Goal: Transaction & Acquisition: Purchase product/service

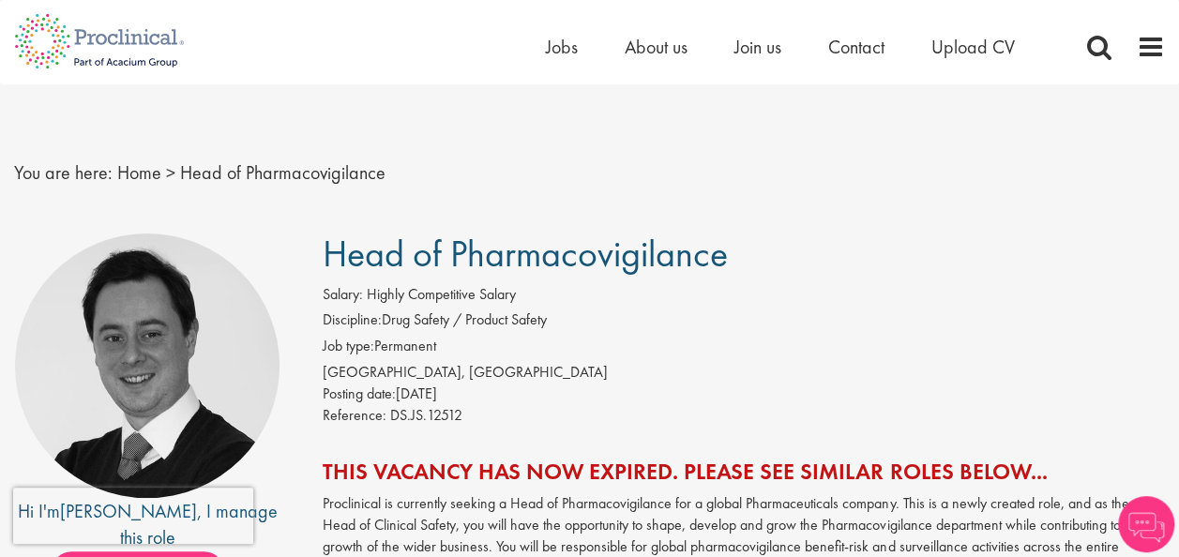
scroll to position [94, 0]
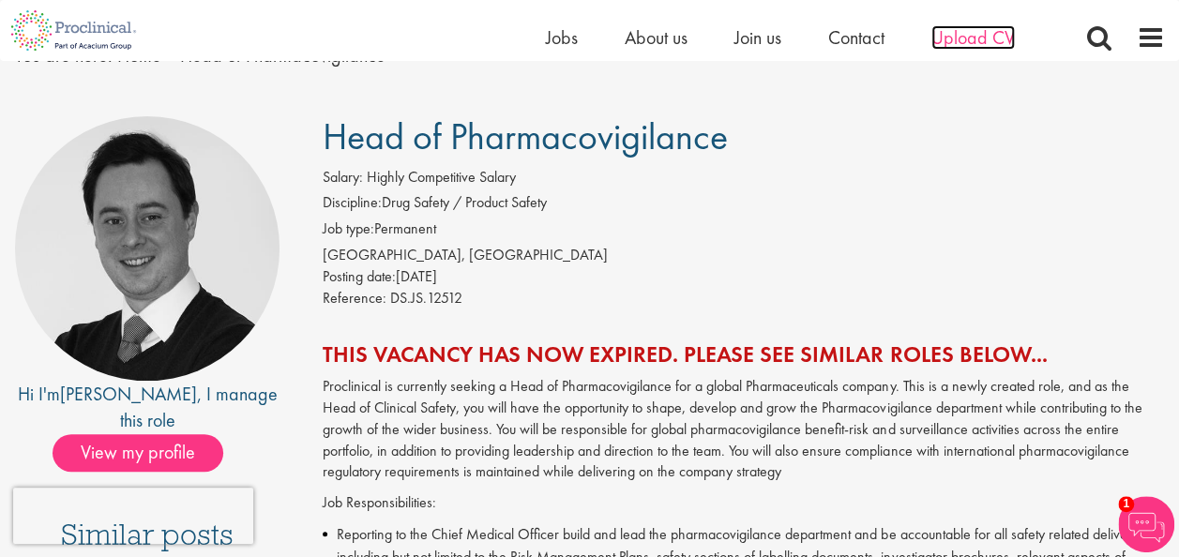
click at [956, 27] on span "Upload CV" at bounding box center [973, 37] width 83 height 24
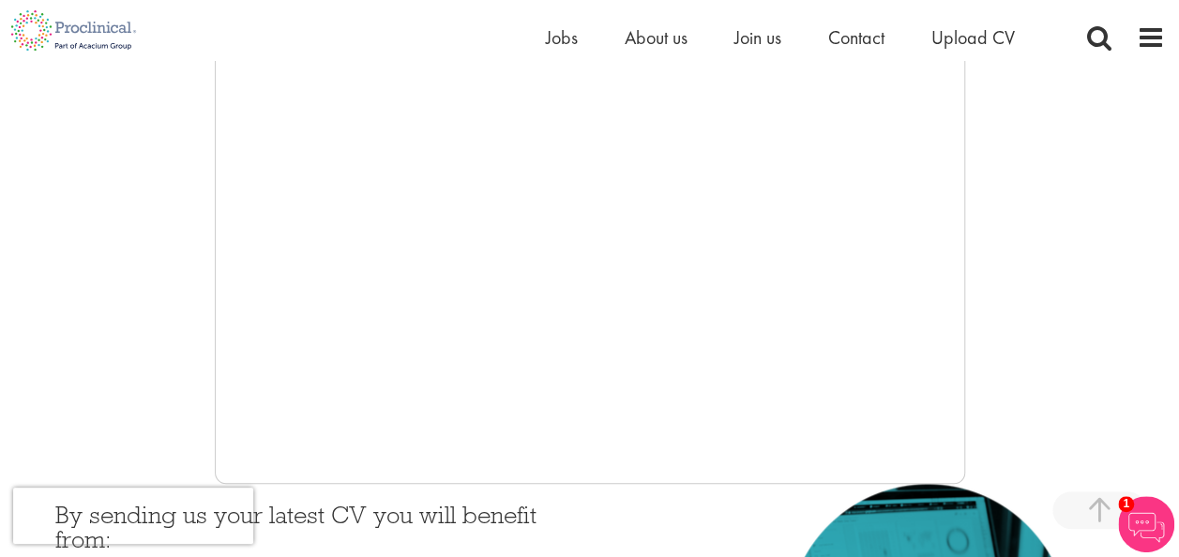
scroll to position [563, 0]
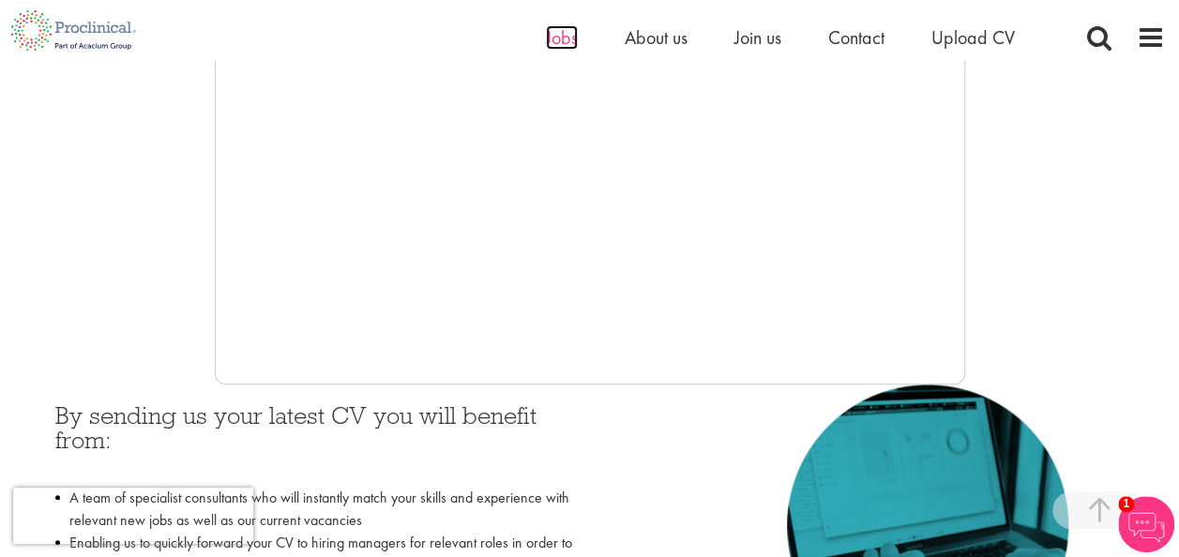
click at [559, 28] on span "Jobs" at bounding box center [562, 37] width 32 height 24
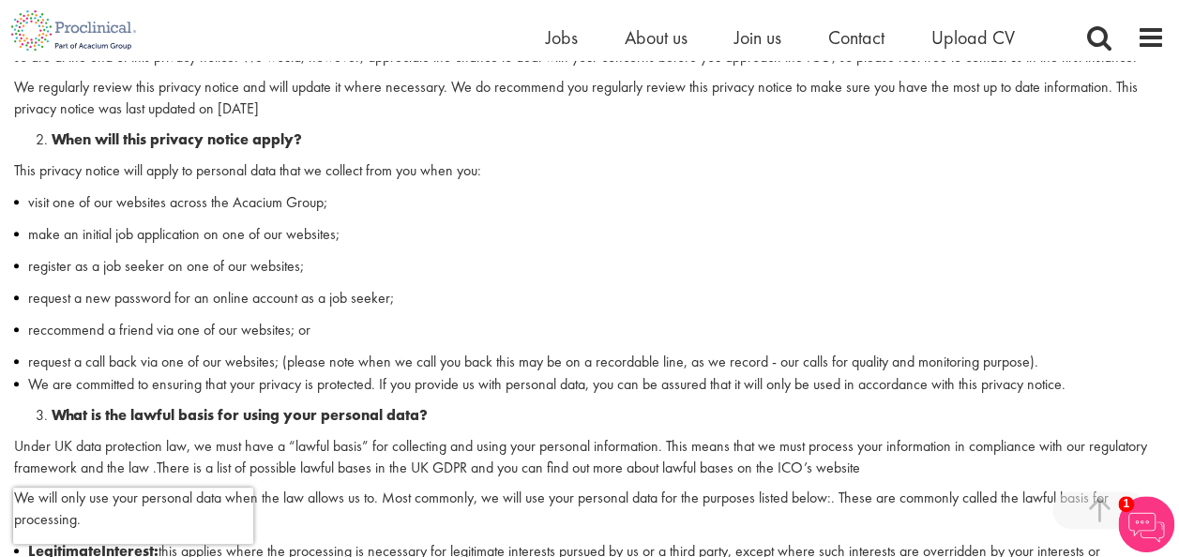
scroll to position [938, 0]
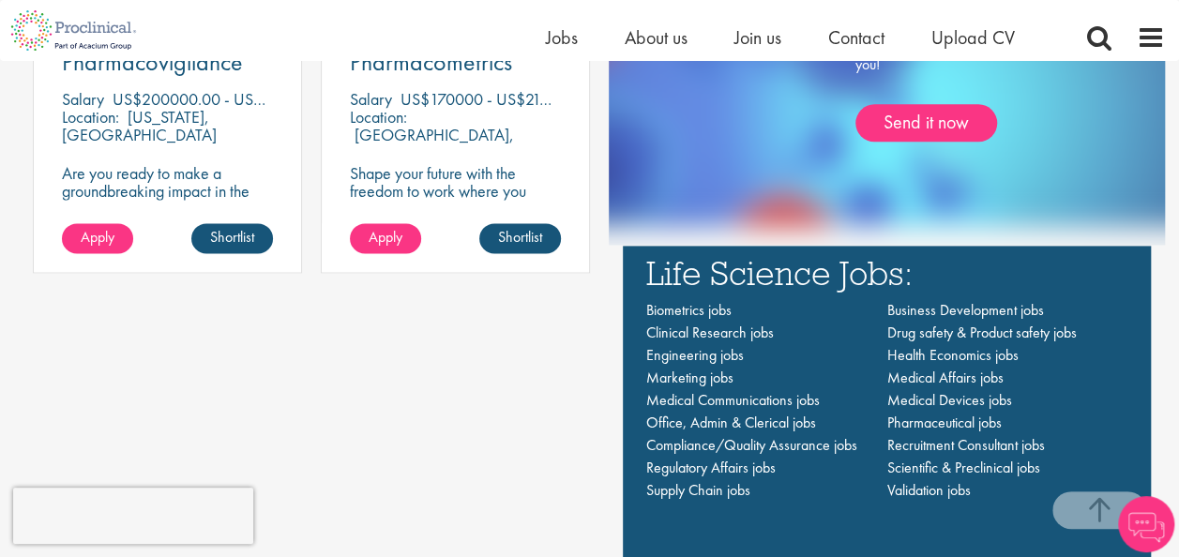
scroll to position [1126, 0]
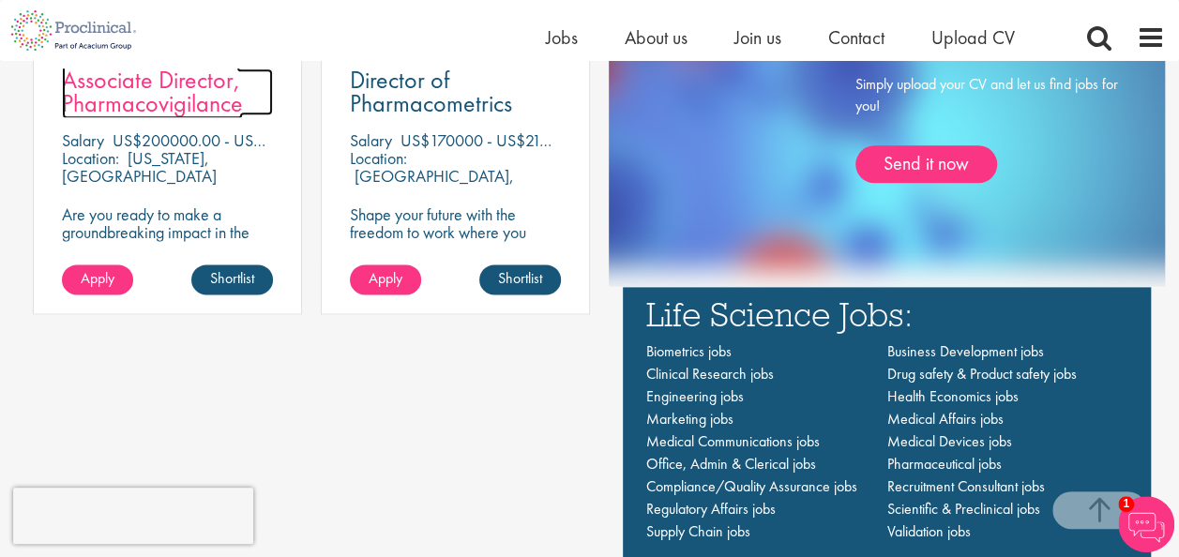
click at [144, 94] on span "Associate Director, Pharmacovigilance" at bounding box center [152, 91] width 181 height 55
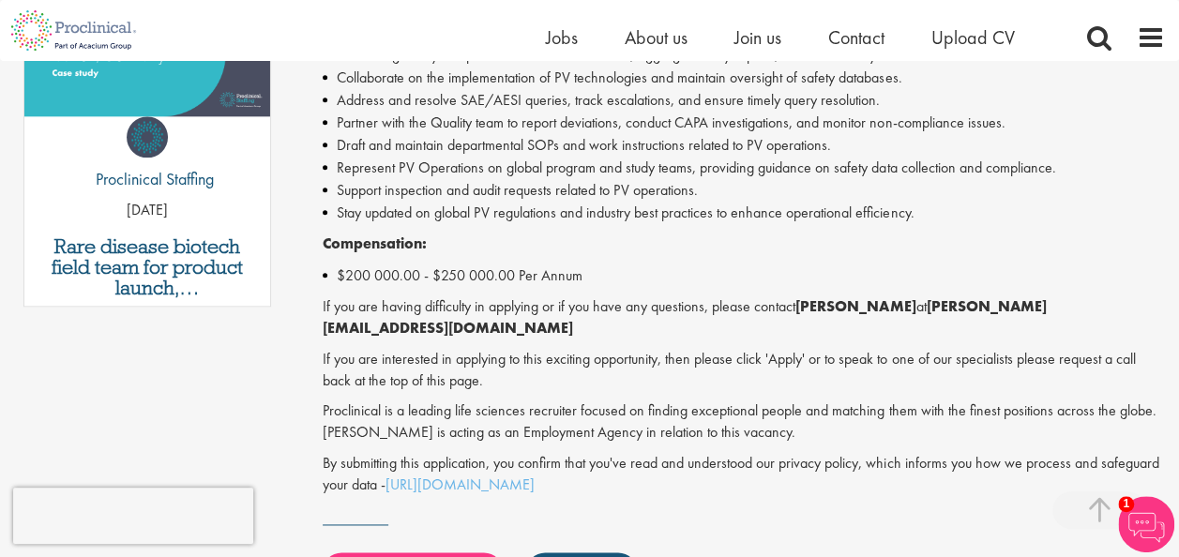
scroll to position [1126, 0]
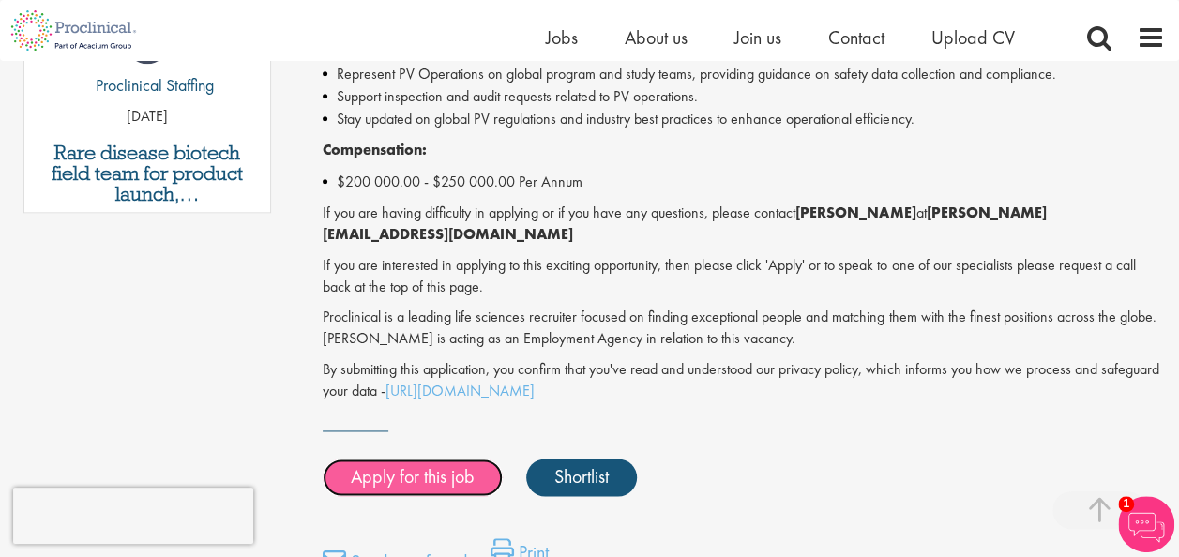
click at [434, 459] on link "Apply for this job" at bounding box center [413, 478] width 180 height 38
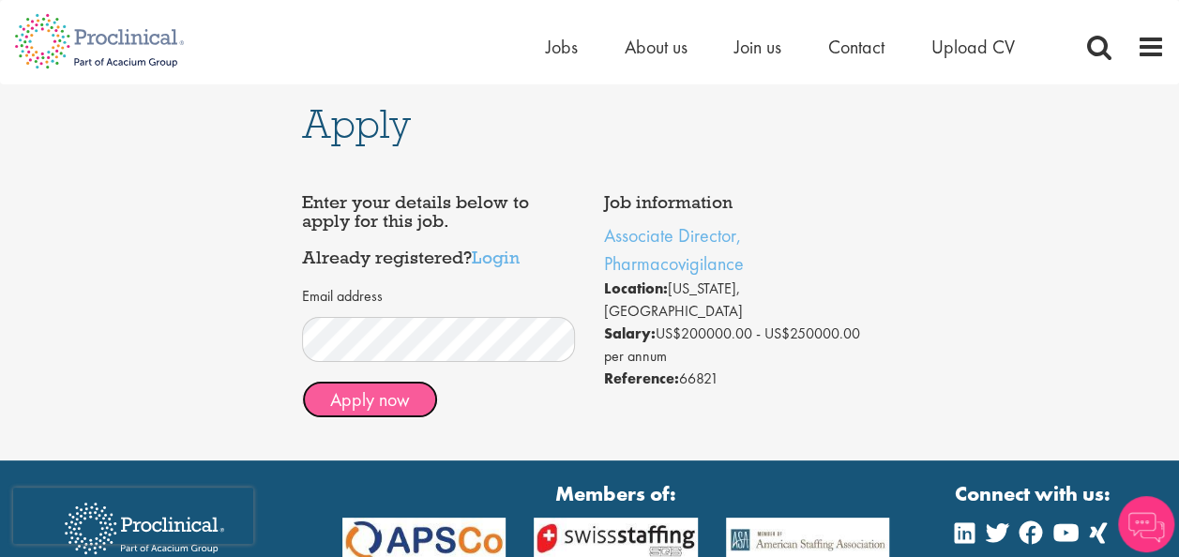
click at [394, 397] on button "Apply now" at bounding box center [370, 400] width 136 height 38
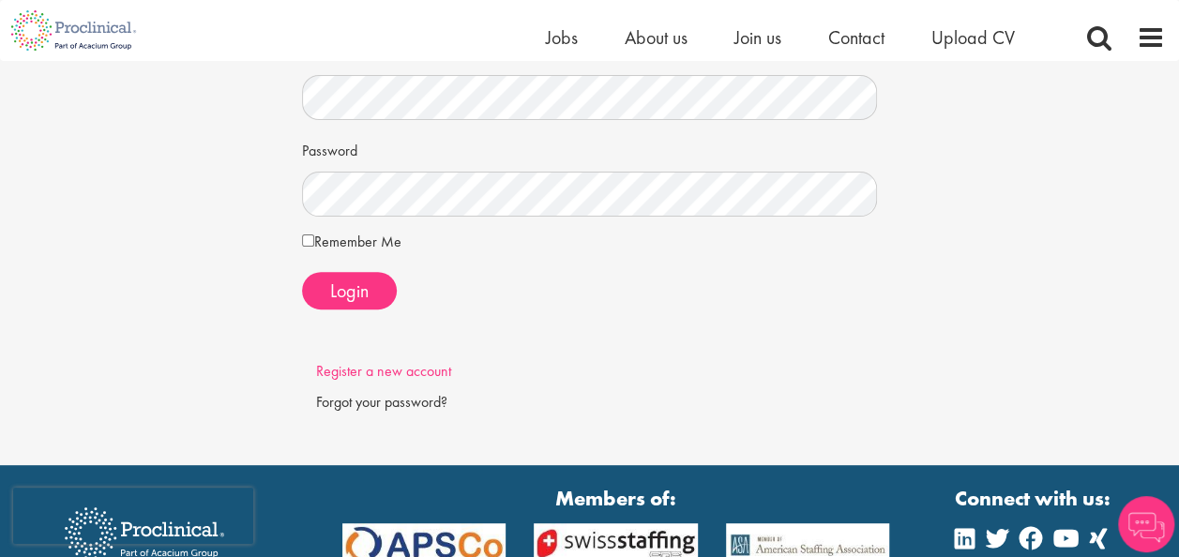
scroll to position [94, 0]
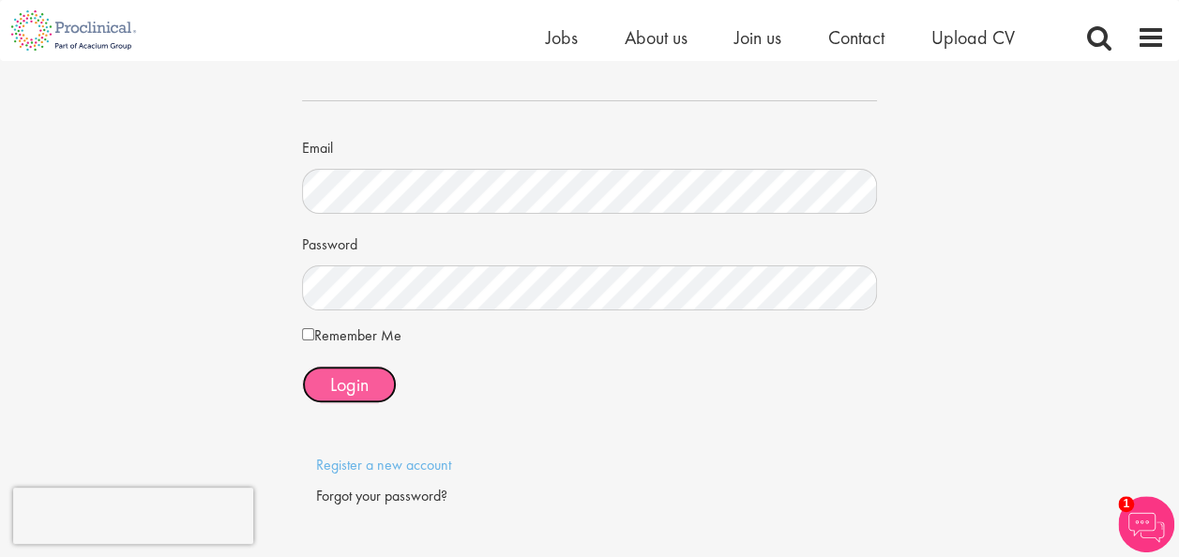
click at [357, 375] on span "Login" at bounding box center [349, 384] width 38 height 24
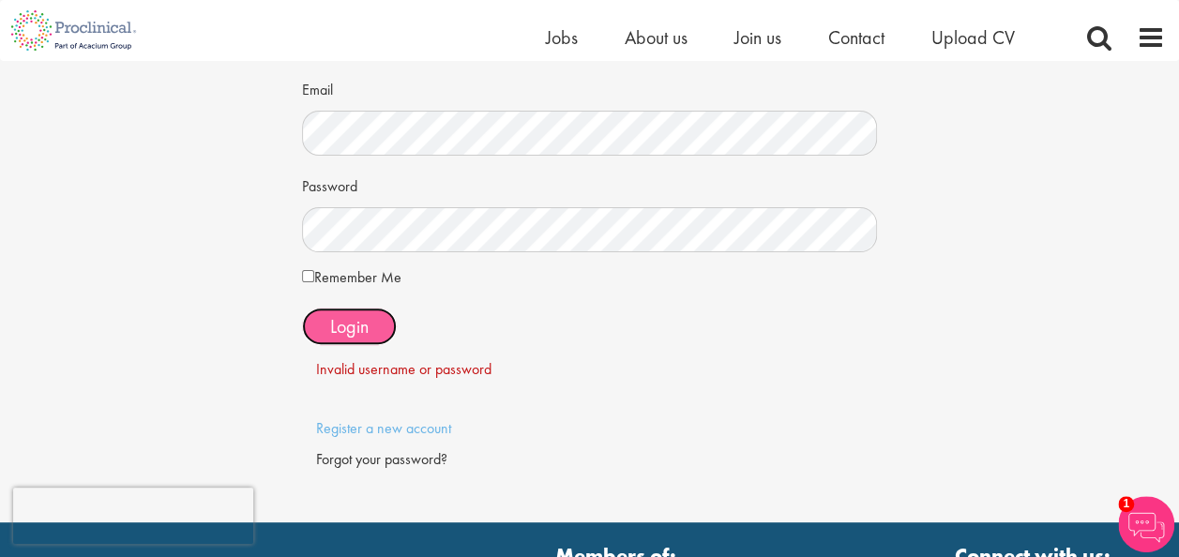
scroll to position [281, 0]
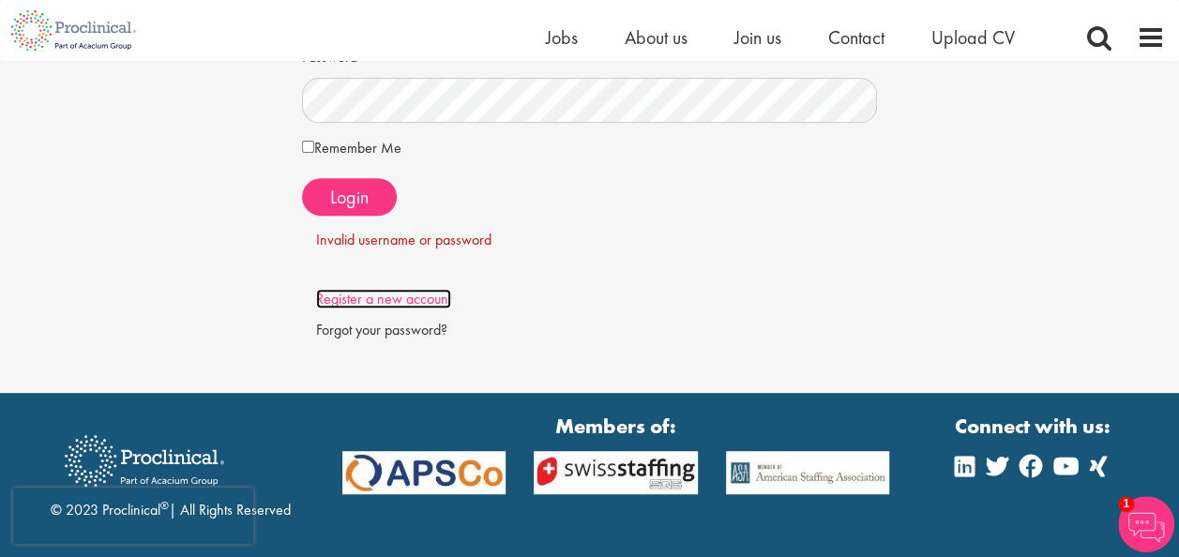
click at [423, 293] on link "Register a new account" at bounding box center [383, 299] width 135 height 20
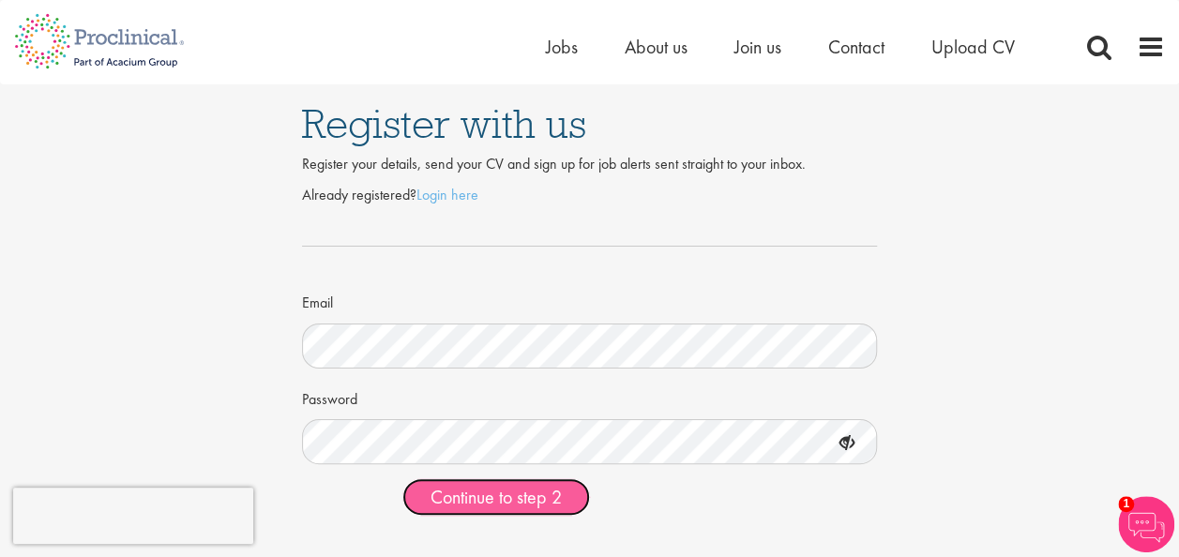
click at [477, 494] on span "Continue to step 2" at bounding box center [496, 497] width 131 height 24
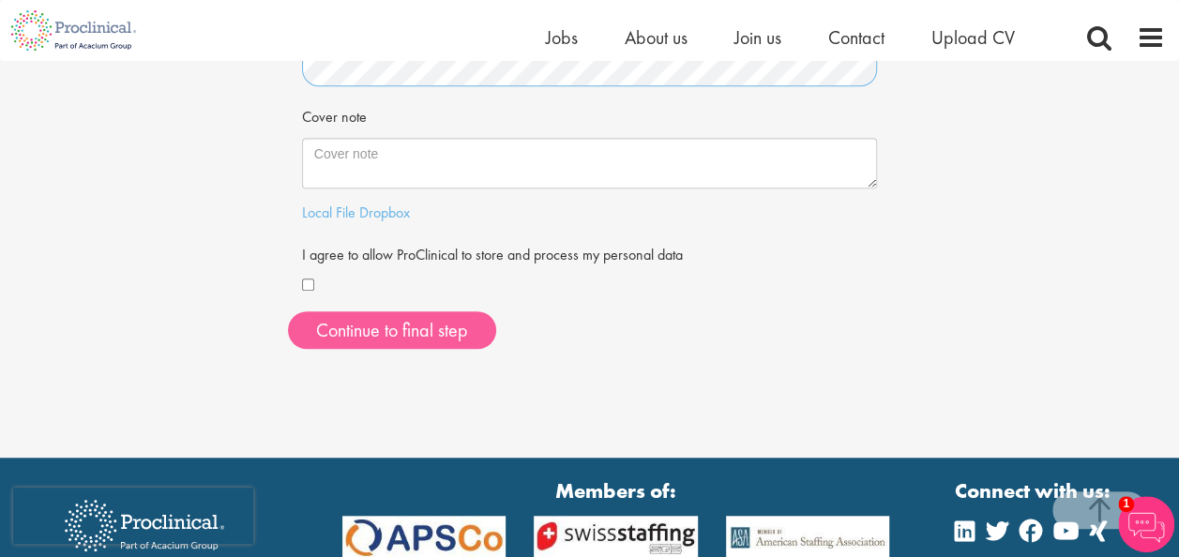
scroll to position [563, 0]
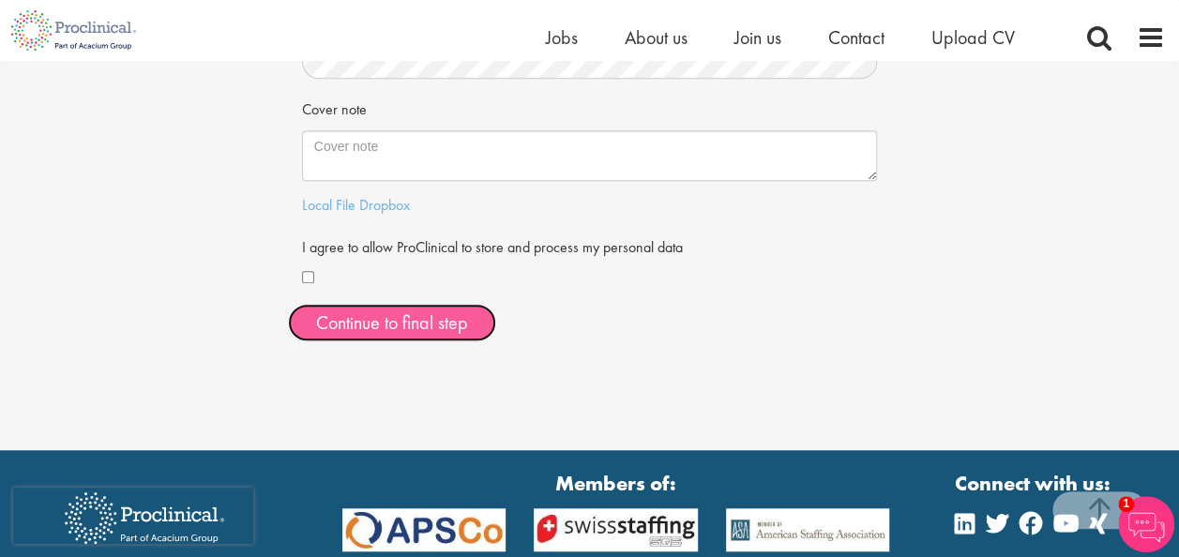
click at [383, 336] on button "Continue to final step" at bounding box center [392, 323] width 208 height 38
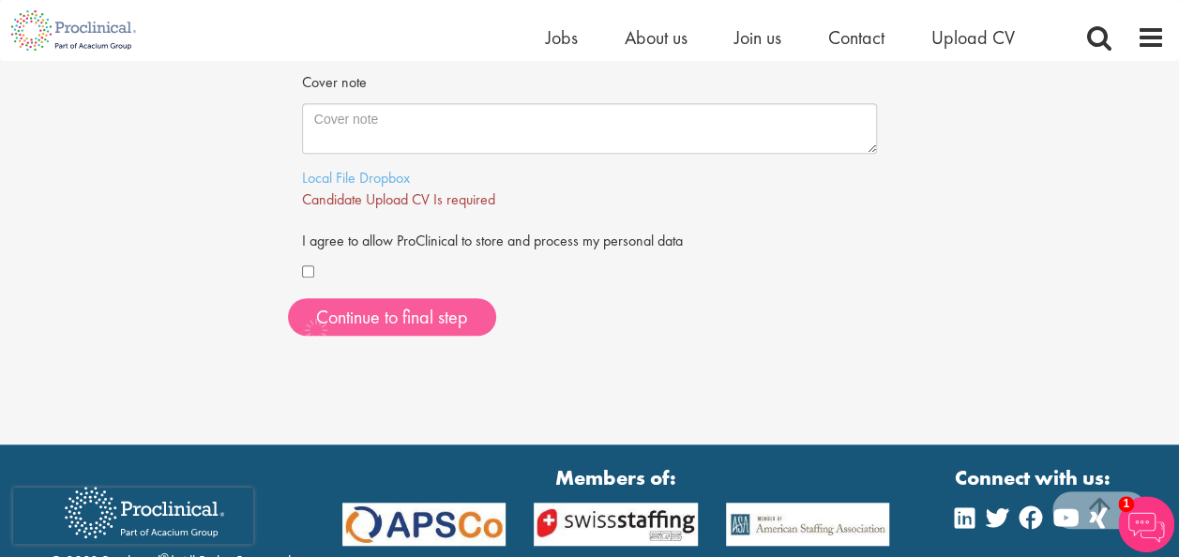
scroll to position [591, 0]
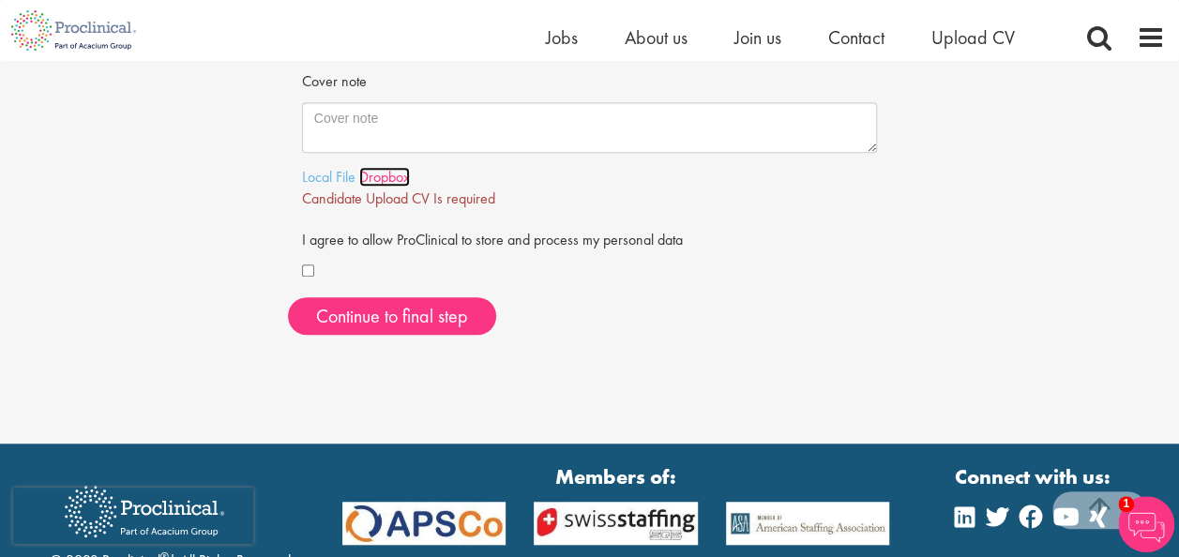
click at [364, 175] on link "Dropbox" at bounding box center [384, 177] width 51 height 20
click at [311, 173] on link "Local File" at bounding box center [328, 177] width 53 height 20
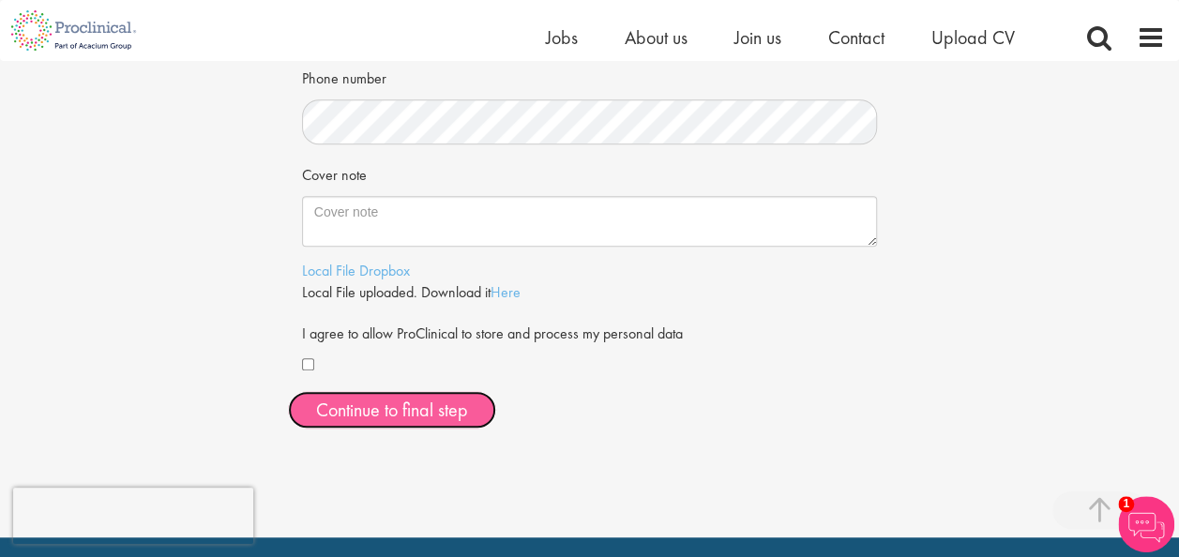
click at [424, 410] on span "Continue to final step" at bounding box center [392, 410] width 152 height 24
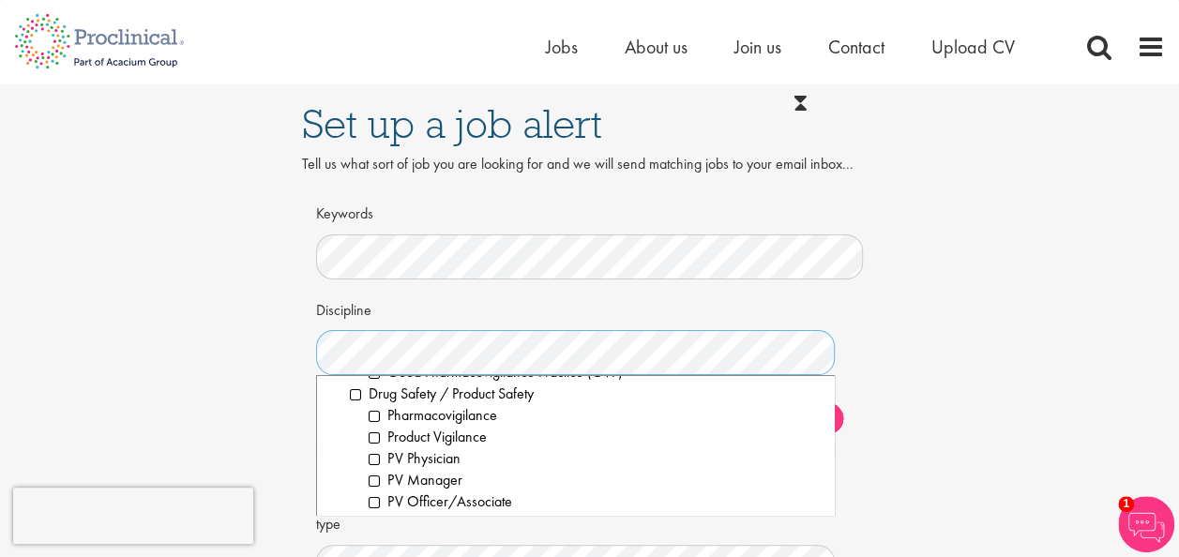
scroll to position [844, 0]
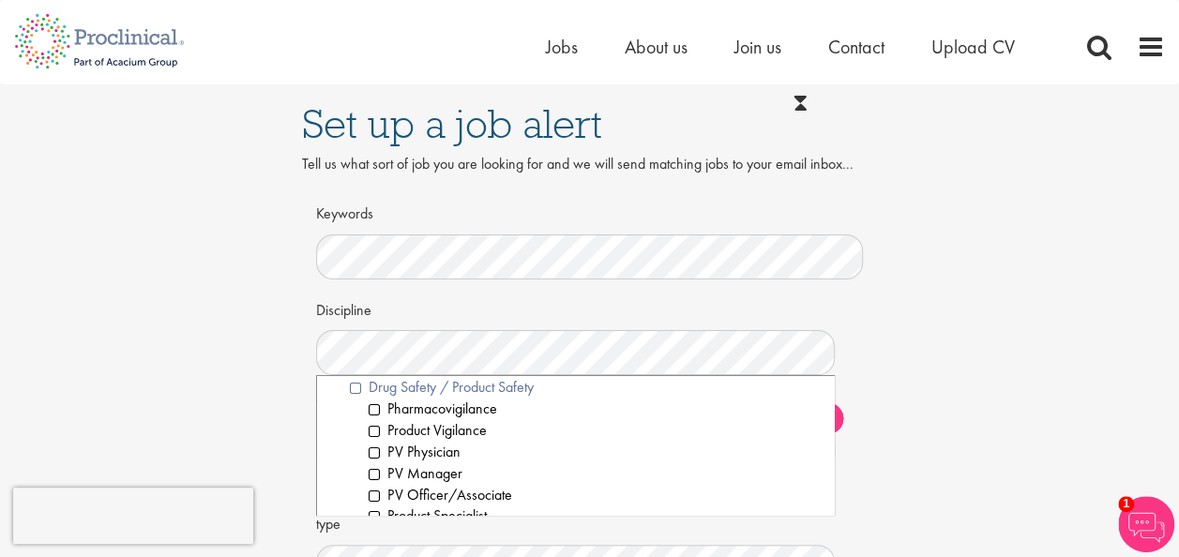
click at [357, 387] on li "Drug Safety / Product Safety" at bounding box center [585, 388] width 471 height 22
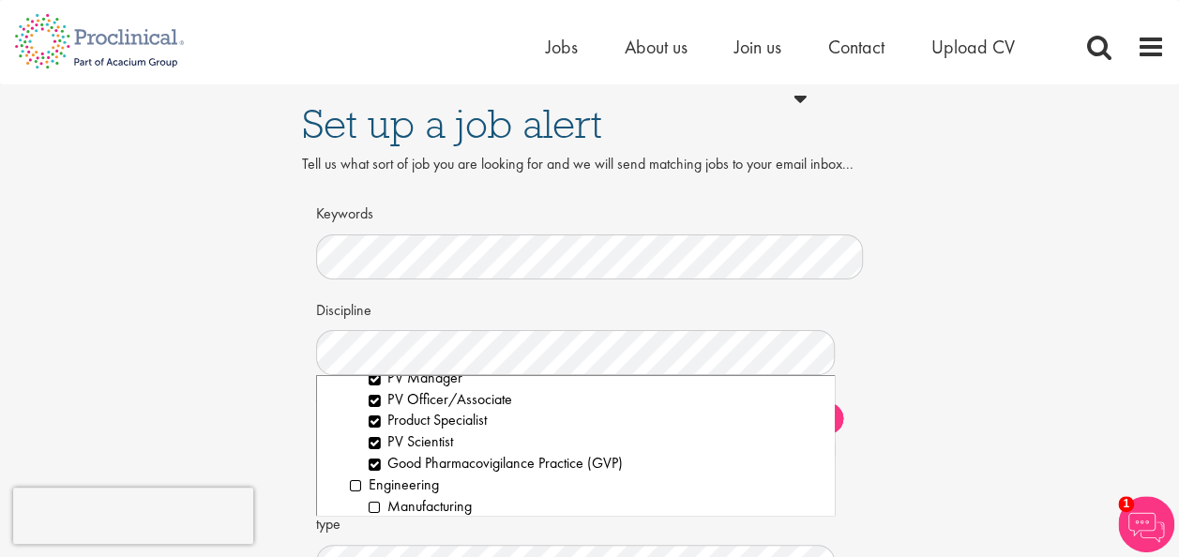
scroll to position [1032, 0]
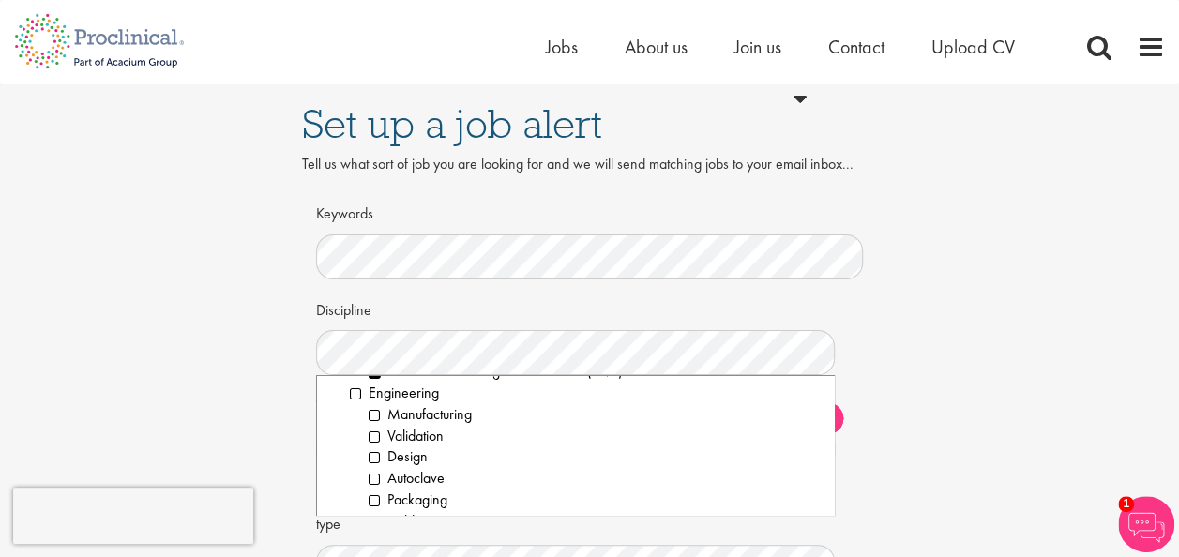
click at [1082, 255] on div "Set up a job alert Tell us what sort of job you are looking for and we will sen…" at bounding box center [589, 418] width 1207 height 669
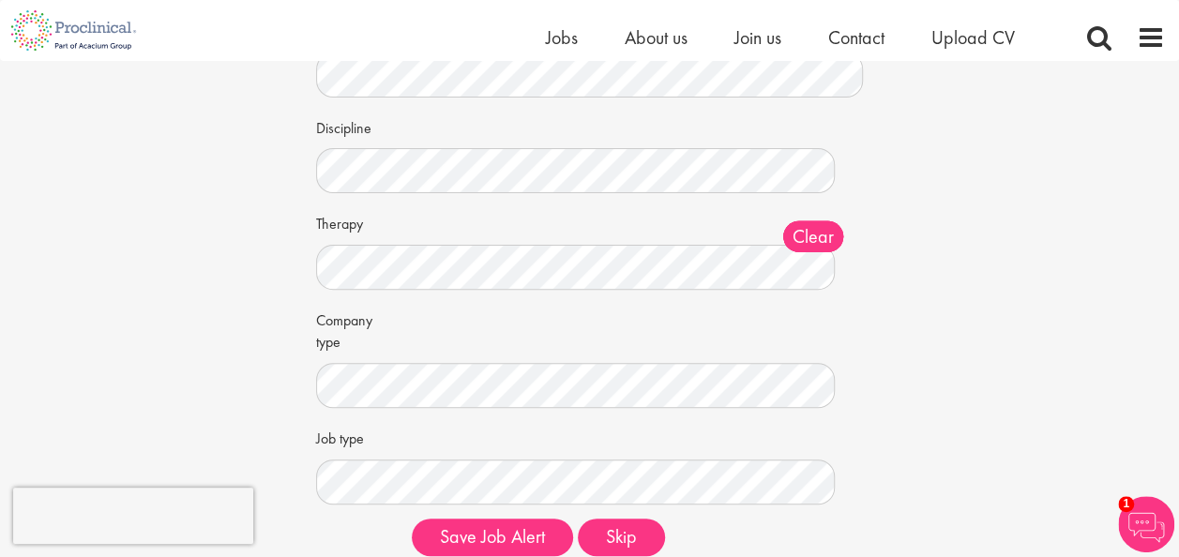
scroll to position [188, 0]
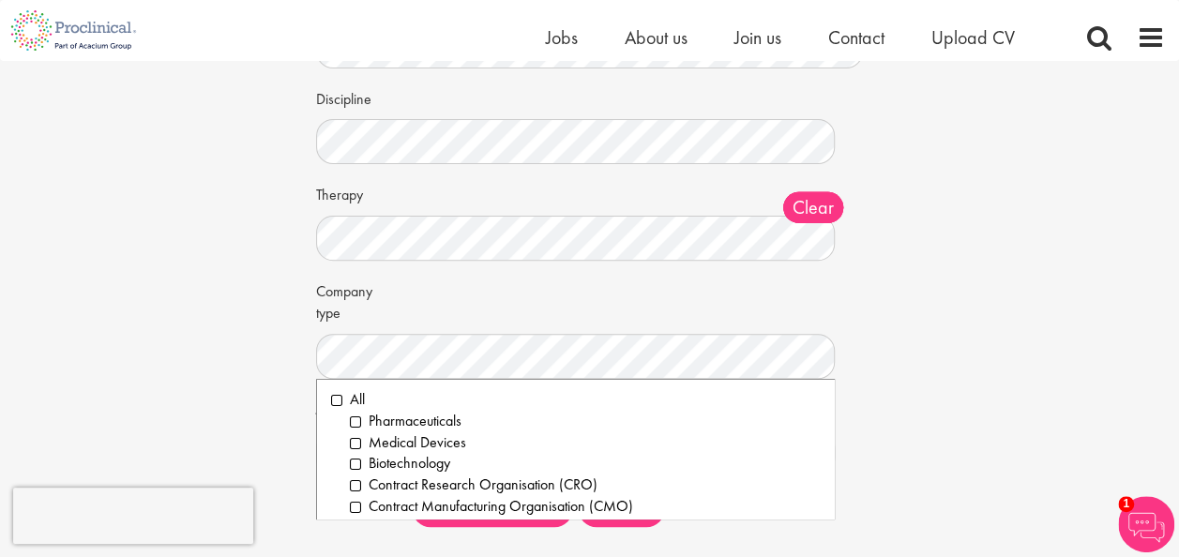
click at [327, 399] on ol "All Pharmaceuticals Medical Devices Biotechnology Contract Research Organisatio…" at bounding box center [576, 449] width 520 height 141
click at [334, 399] on li "All" at bounding box center [576, 400] width 490 height 22
click at [1160, 279] on div "Set up a job alert Tell us what sort of job you are looking for and we will sen…" at bounding box center [589, 207] width 1207 height 669
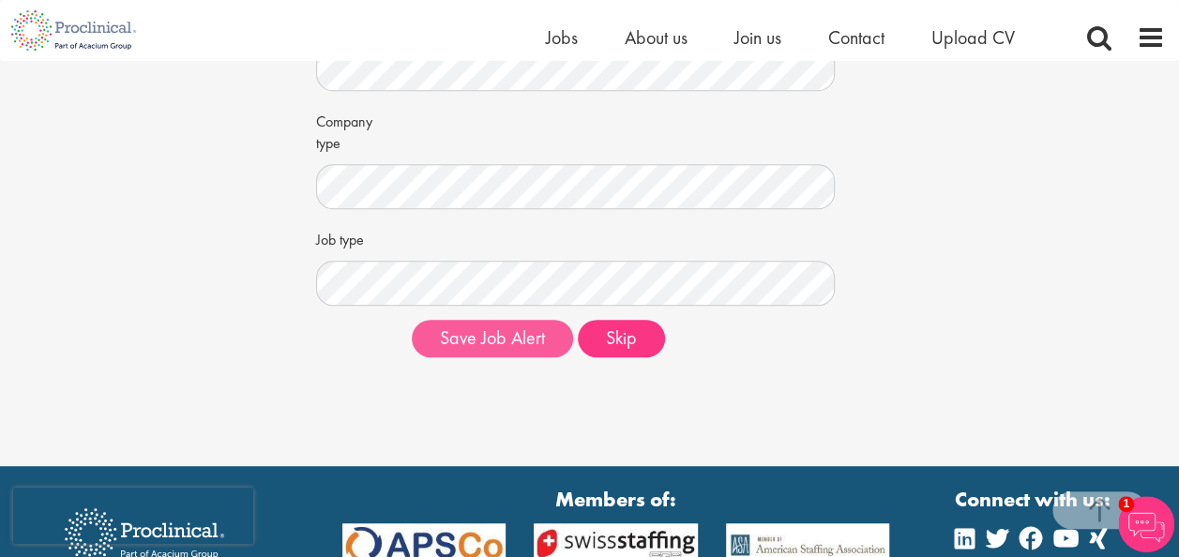
scroll to position [375, 0]
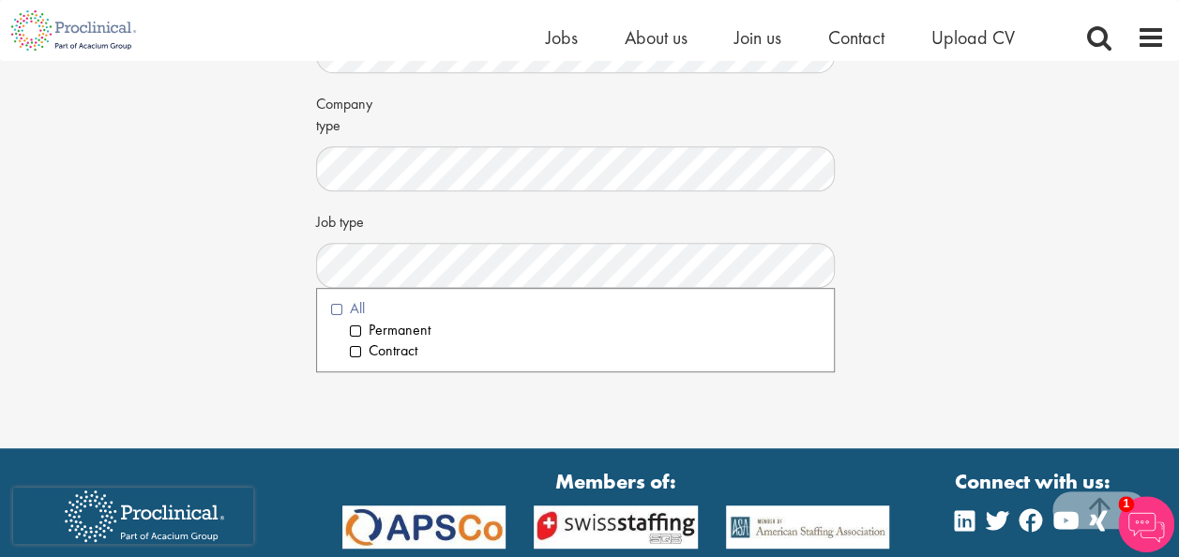
click at [339, 310] on li "All" at bounding box center [576, 309] width 490 height 22
click at [954, 336] on div "Set up a job alert Tell us what sort of job you are looking for and we will sen…" at bounding box center [589, 20] width 1207 height 669
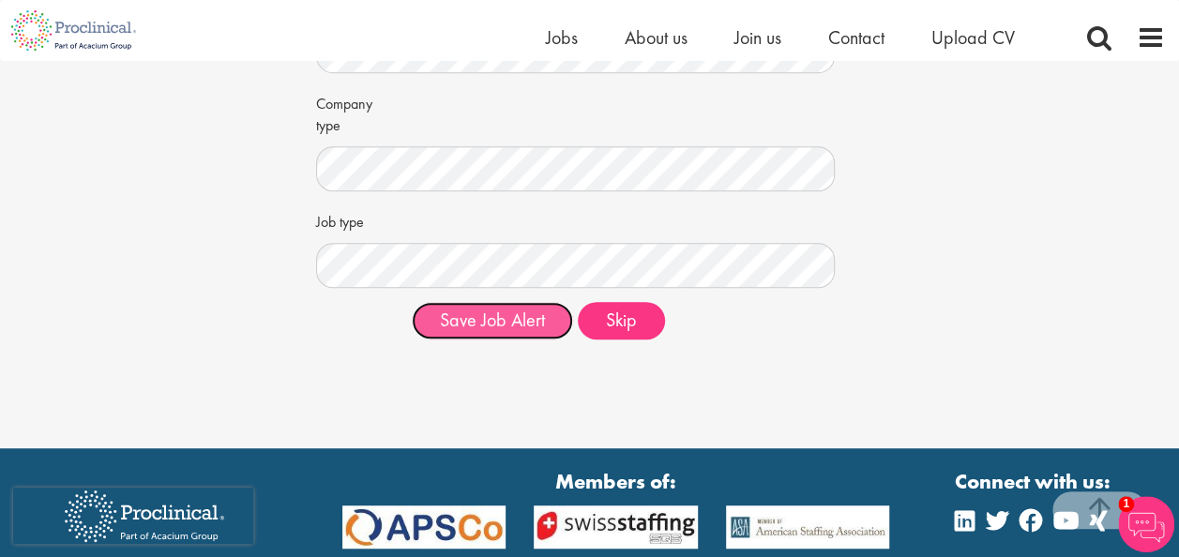
click at [492, 319] on button "Save Job Alert" at bounding box center [492, 321] width 161 height 38
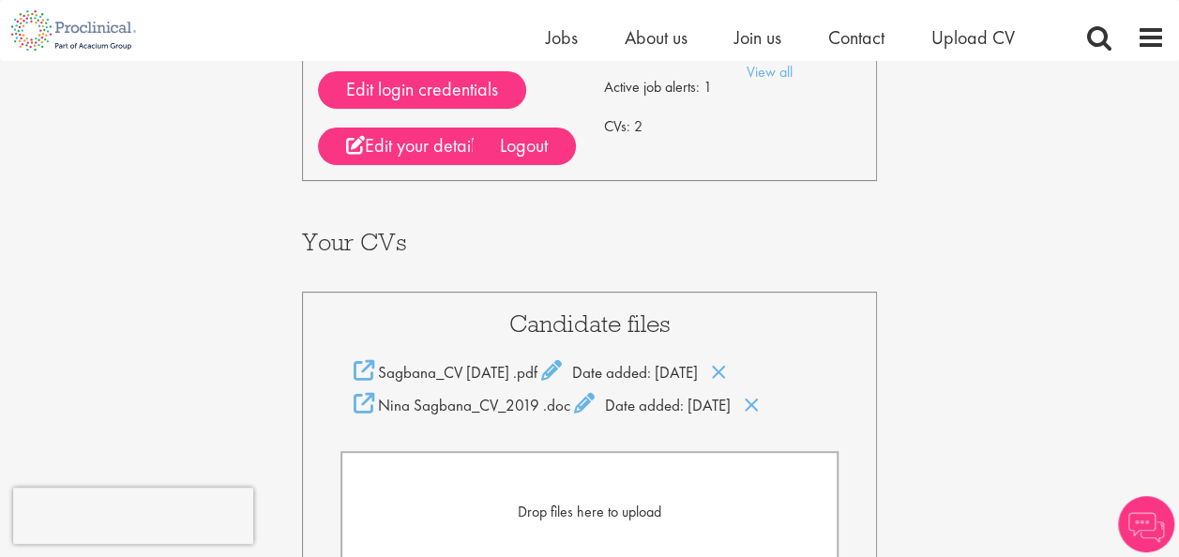
scroll to position [281, 0]
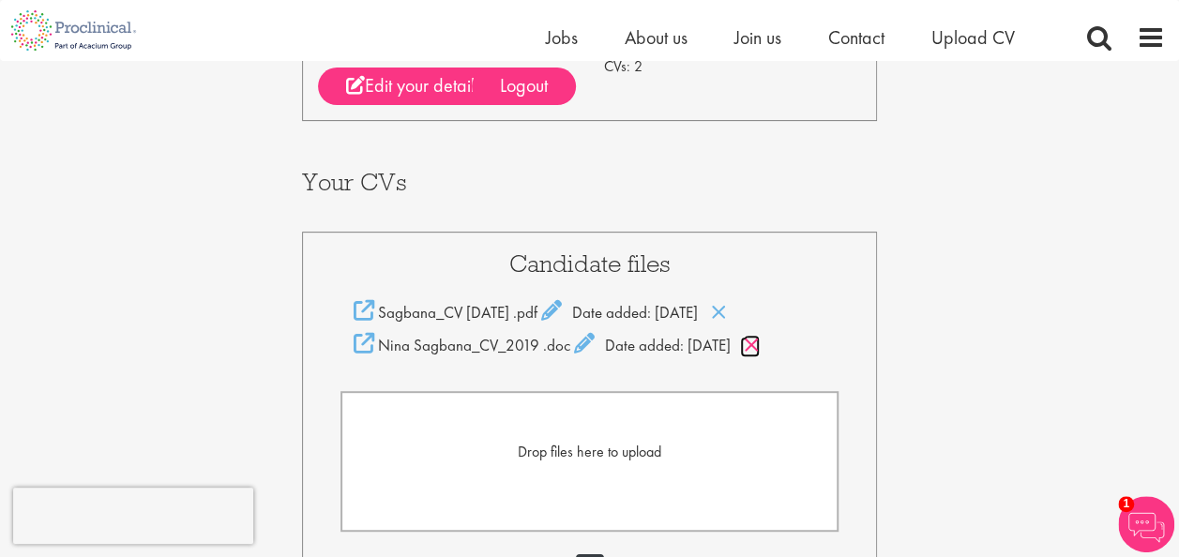
click at [760, 341] on icon at bounding box center [752, 345] width 16 height 21
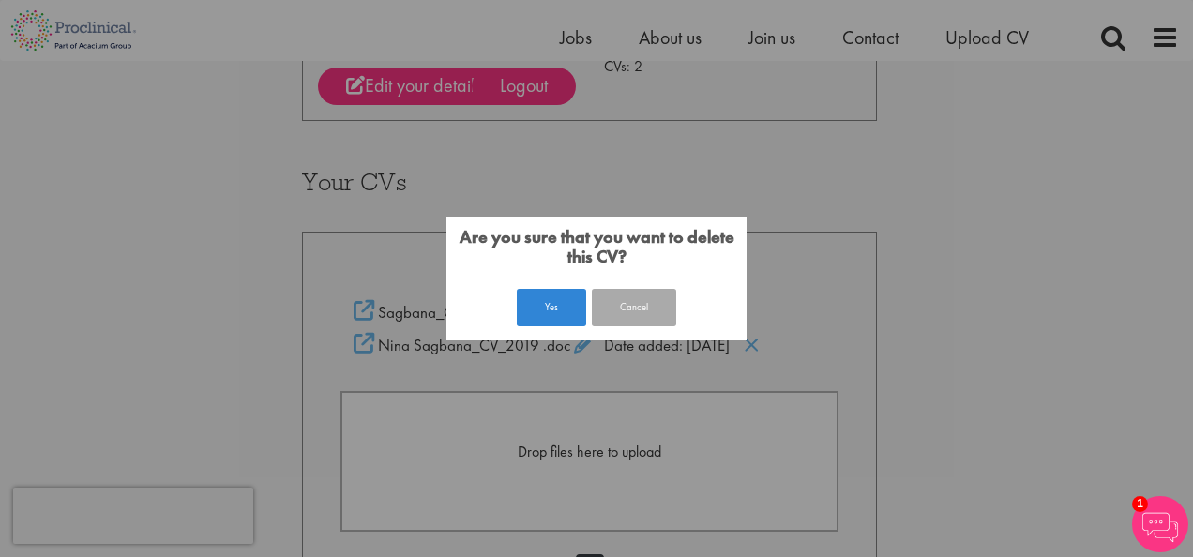
drag, startPoint x: 544, startPoint y: 305, endPoint x: 546, endPoint y: 320, distance: 15.1
click at [543, 305] on button "Yes" at bounding box center [551, 308] width 69 height 38
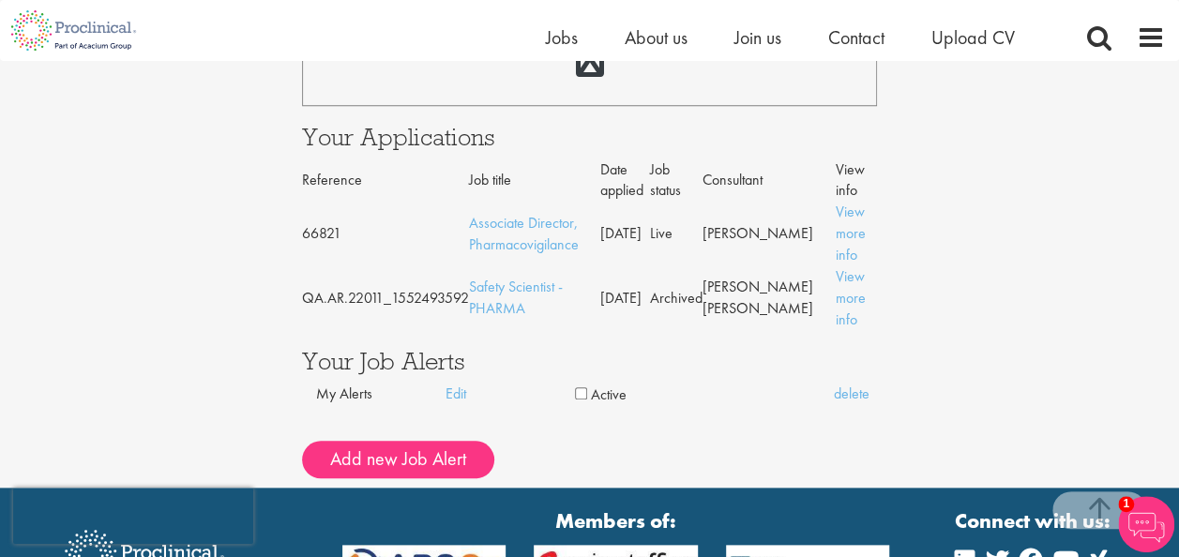
scroll to position [850, 0]
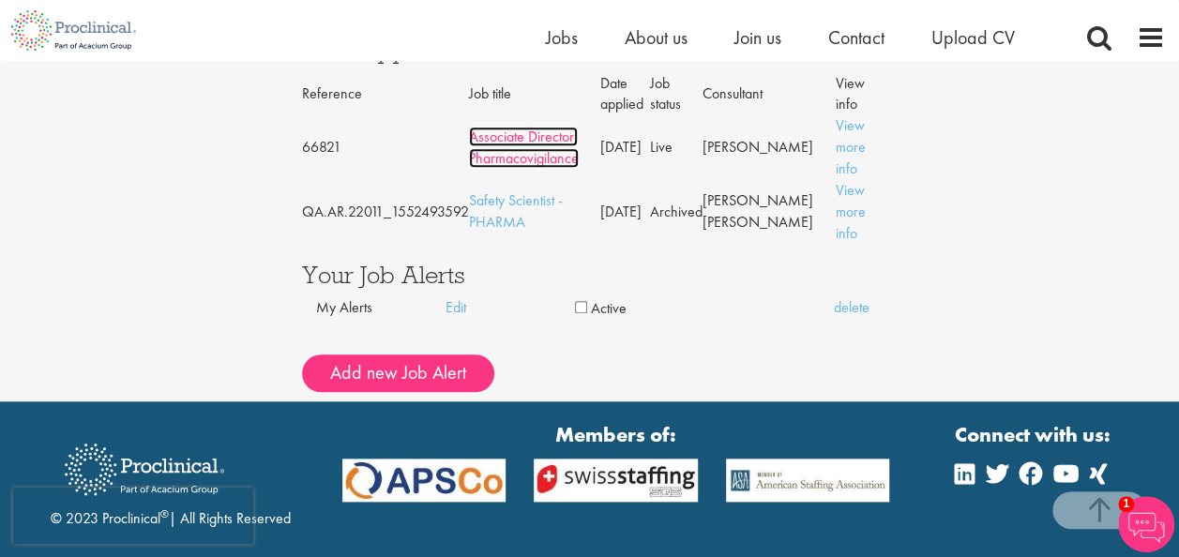
click at [533, 153] on link "Associate Director, Pharmacovigilance" at bounding box center [524, 147] width 110 height 41
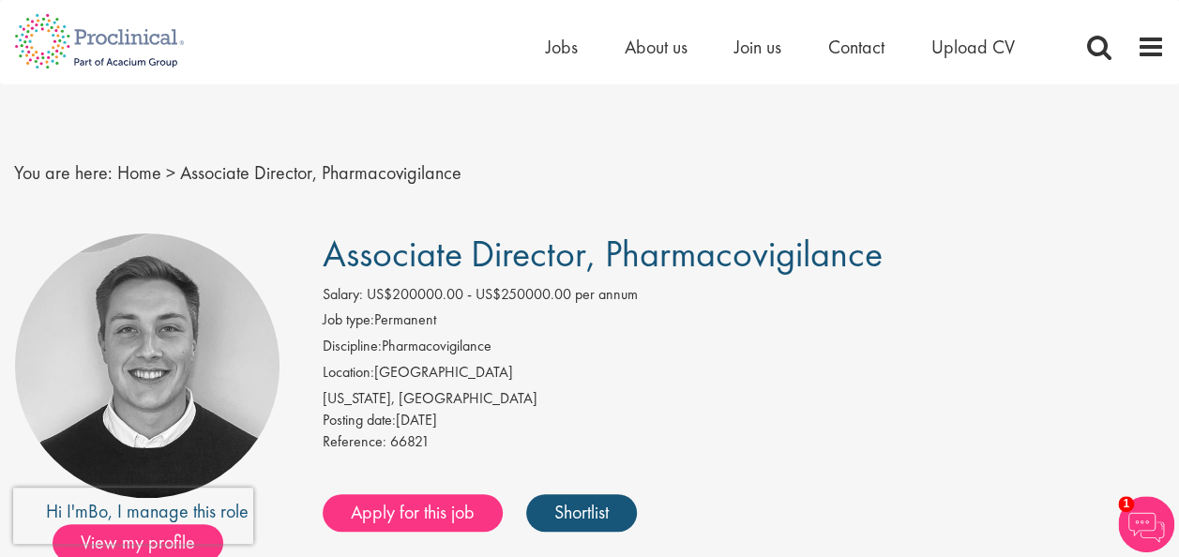
click at [325, 254] on span "Associate Director, Pharmacovigilance" at bounding box center [603, 254] width 560 height 48
copy div "Hi I'm Bo , I manage this role View my profile Similar posts Top 10 women in li…"
drag, startPoint x: 907, startPoint y: 257, endPoint x: 271, endPoint y: 257, distance: 636.1
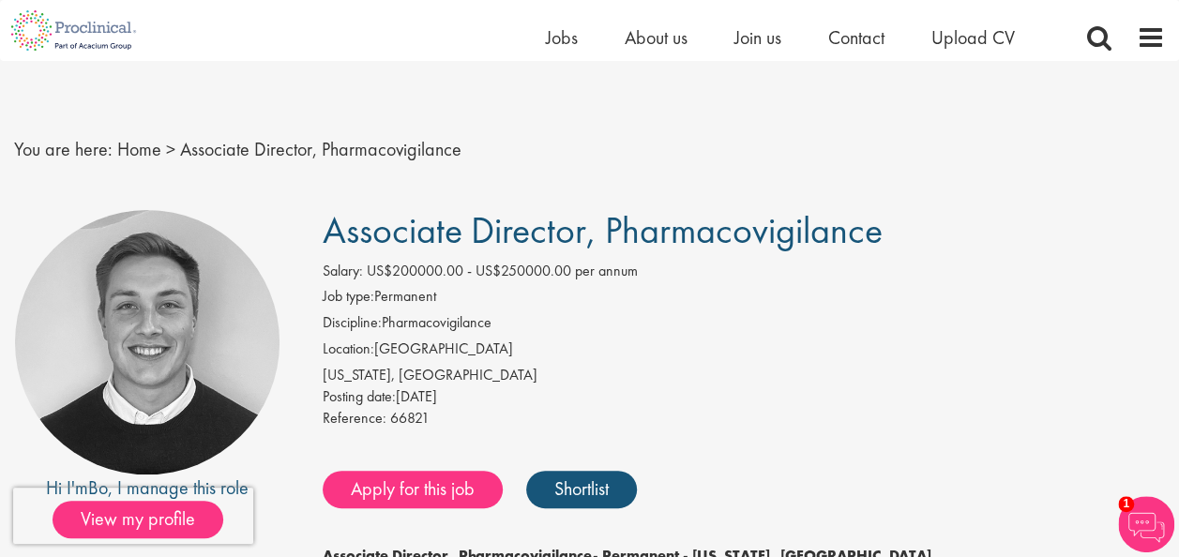
scroll to position [94, 0]
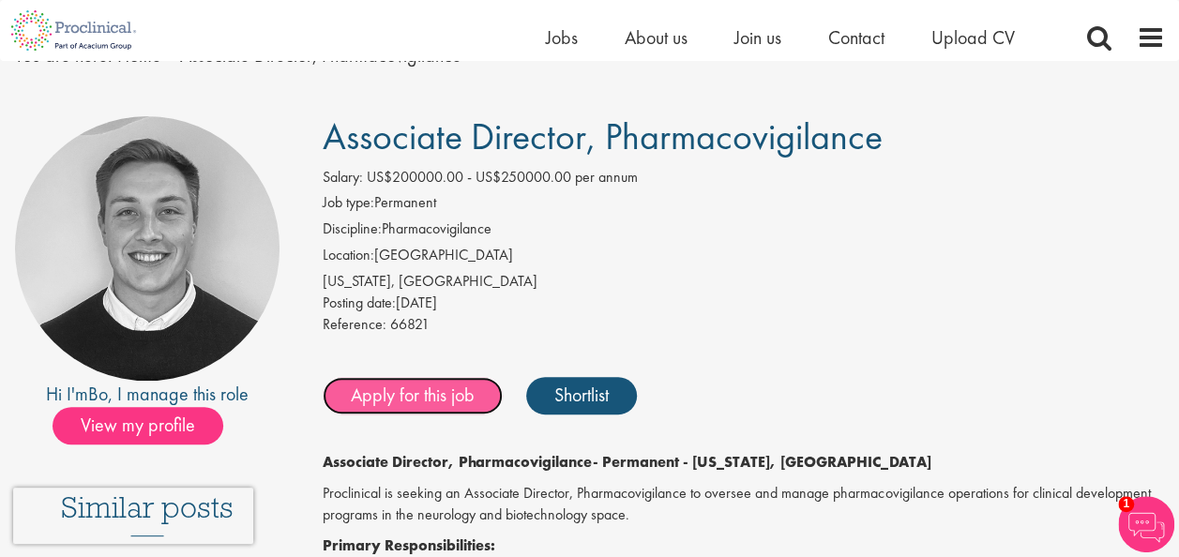
click at [422, 388] on link "Apply for this job" at bounding box center [413, 396] width 180 height 38
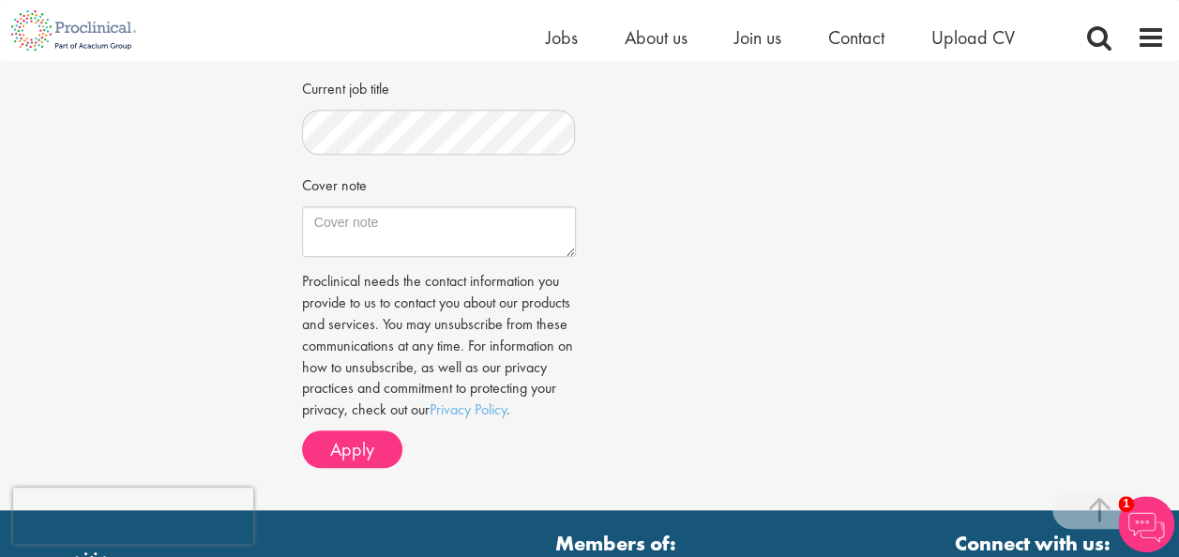
scroll to position [844, 0]
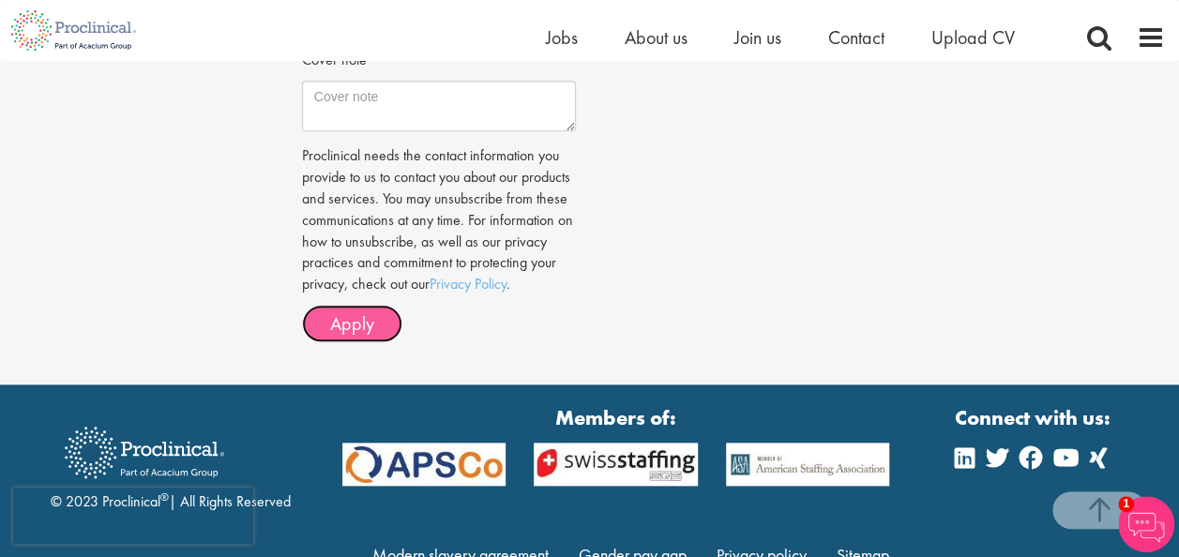
click at [358, 336] on span "Apply" at bounding box center [352, 323] width 44 height 24
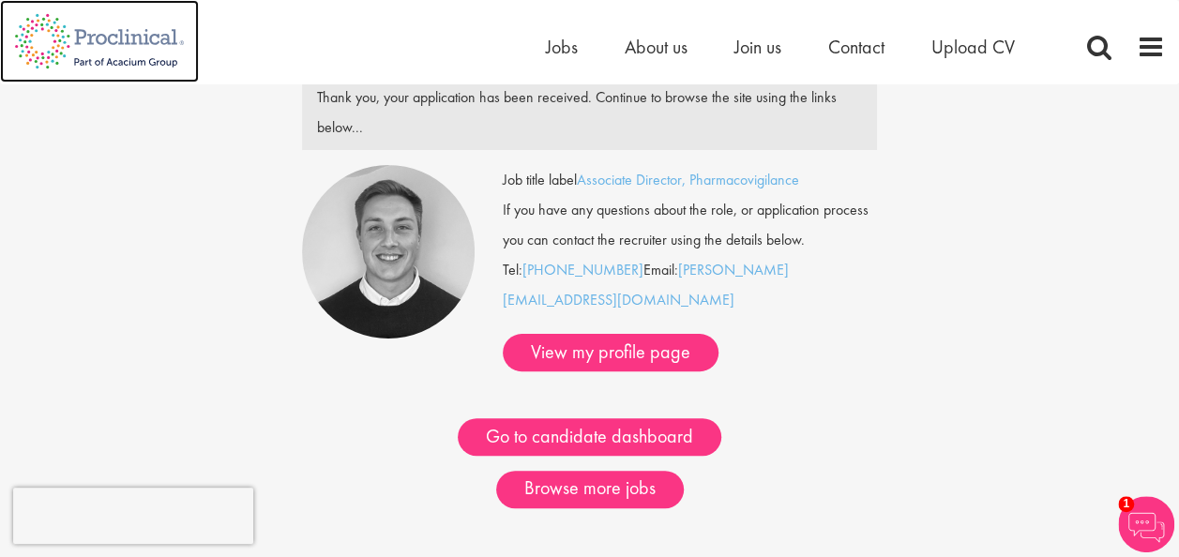
scroll to position [188, 0]
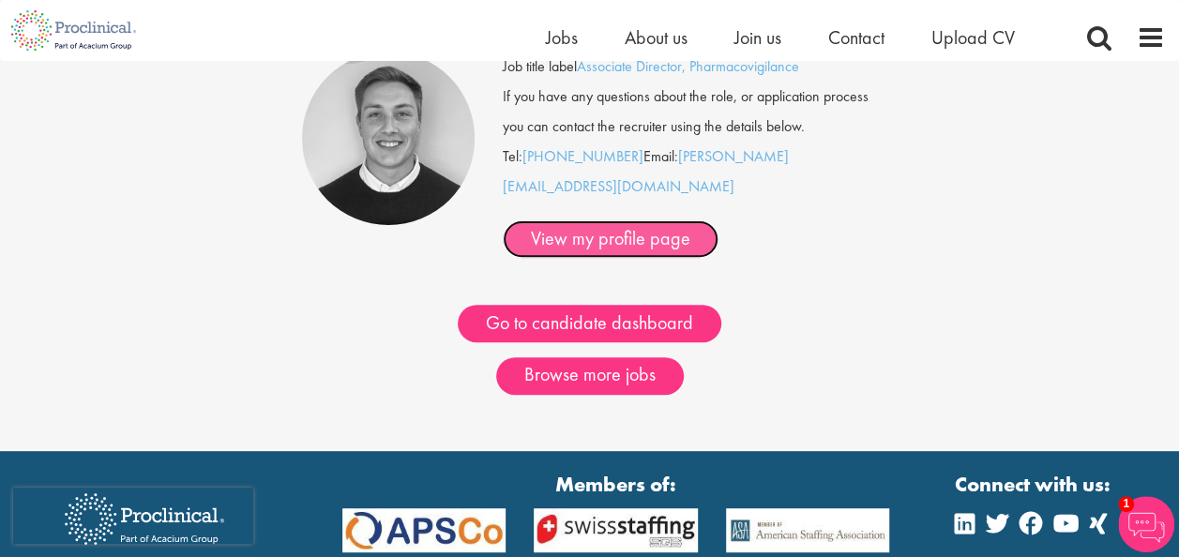
click at [651, 220] on link "View my profile page" at bounding box center [611, 239] width 216 height 38
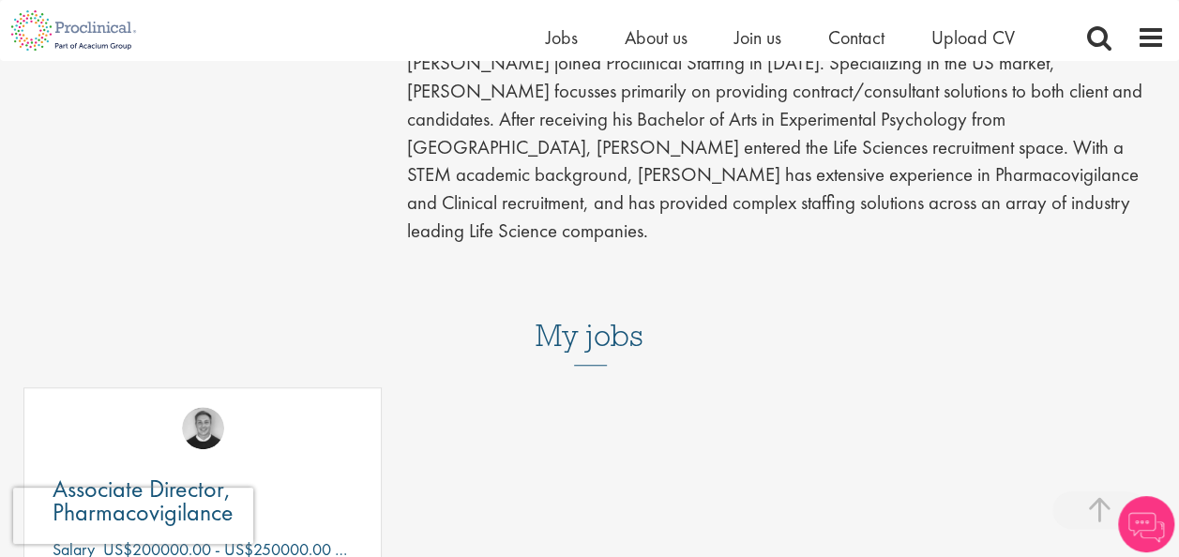
scroll to position [751, 0]
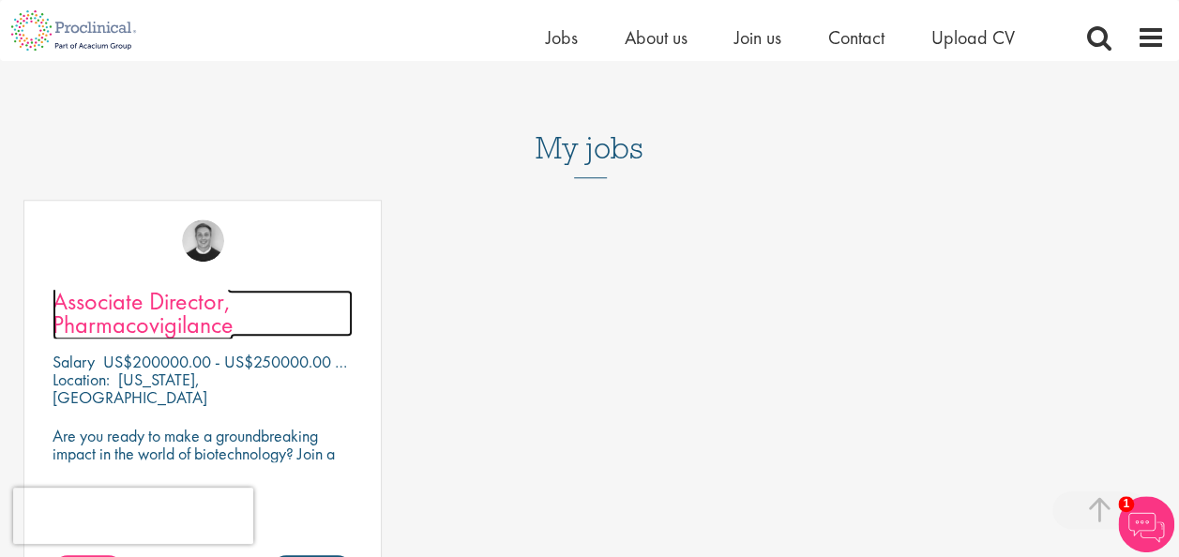
click at [215, 285] on span "Associate Director, Pharmacovigilance" at bounding box center [143, 312] width 181 height 55
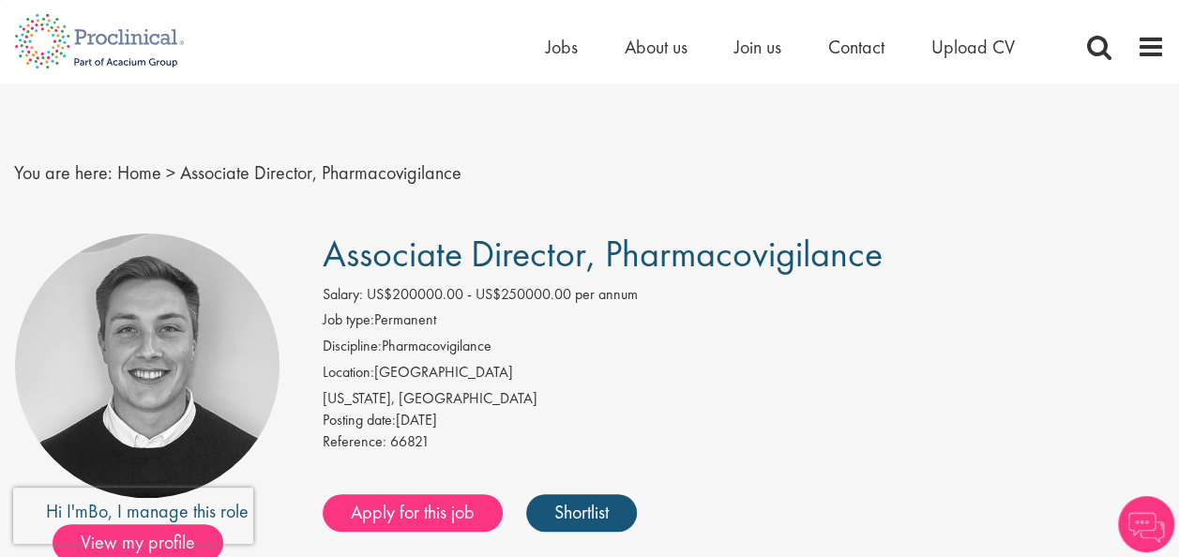
click at [328, 250] on span "Associate Director, Pharmacovigilance" at bounding box center [603, 254] width 560 height 48
copy span "Associate Director, Pharmacovigilance"
drag, startPoint x: 918, startPoint y: 253, endPoint x: 312, endPoint y: 240, distance: 605.3
